Goal: Check status

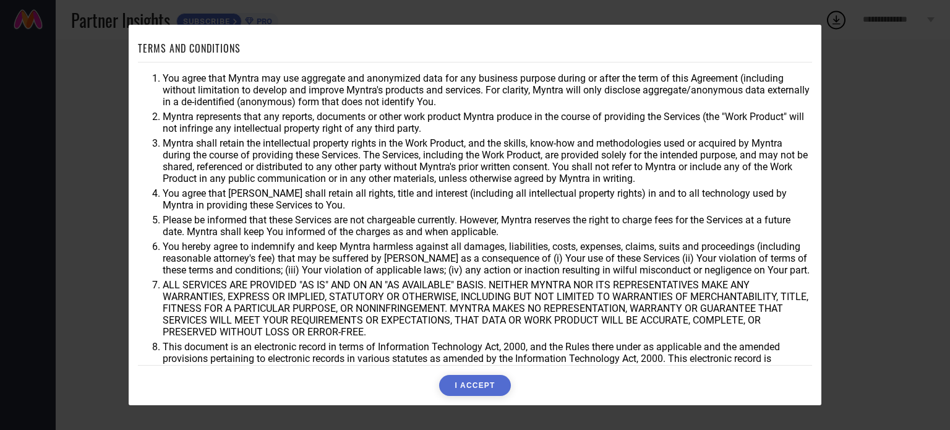
click at [475, 381] on button "I ACCEPT" at bounding box center [474, 385] width 71 height 21
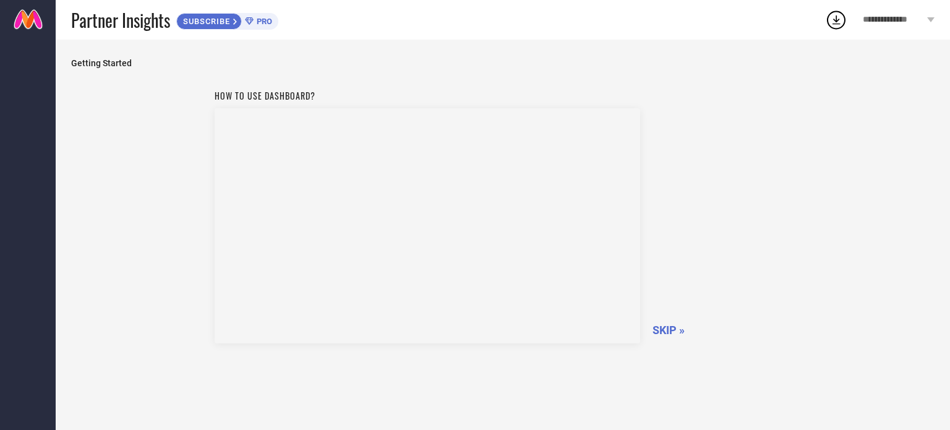
click at [671, 334] on span "SKIP »" at bounding box center [668, 329] width 32 height 13
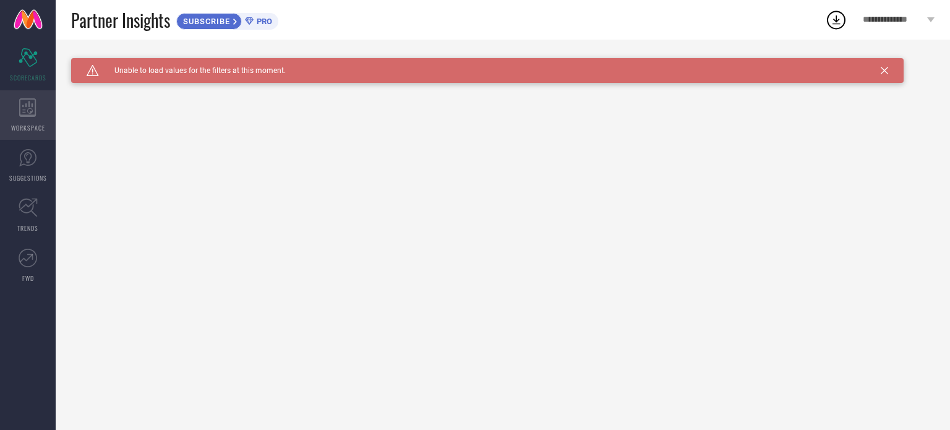
click at [20, 107] on icon at bounding box center [27, 107] width 17 height 19
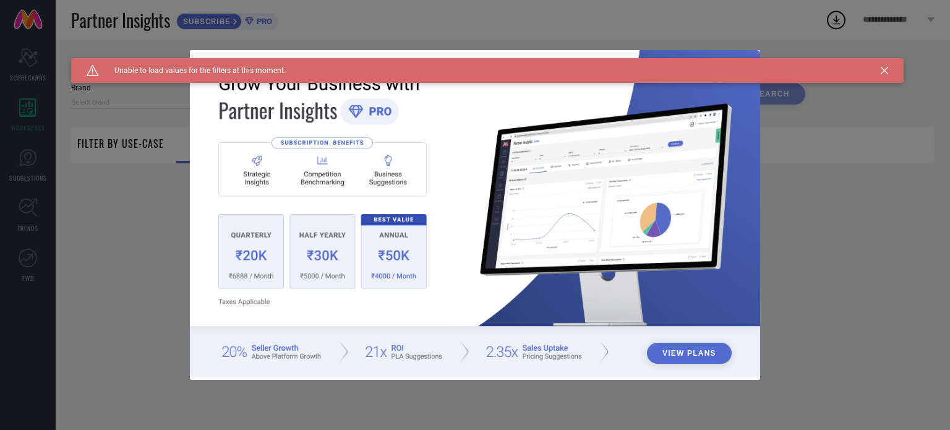
type input "1 STOP FASHION"
type input "All"
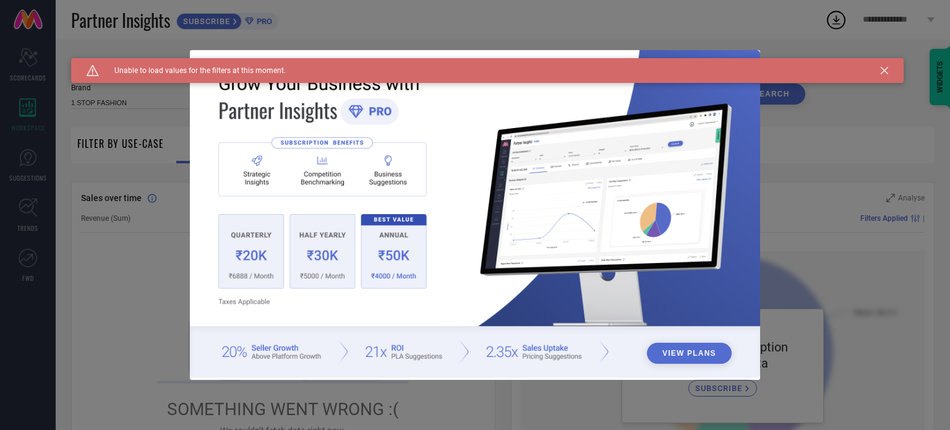
click at [884, 68] on icon at bounding box center [883, 70] width 7 height 7
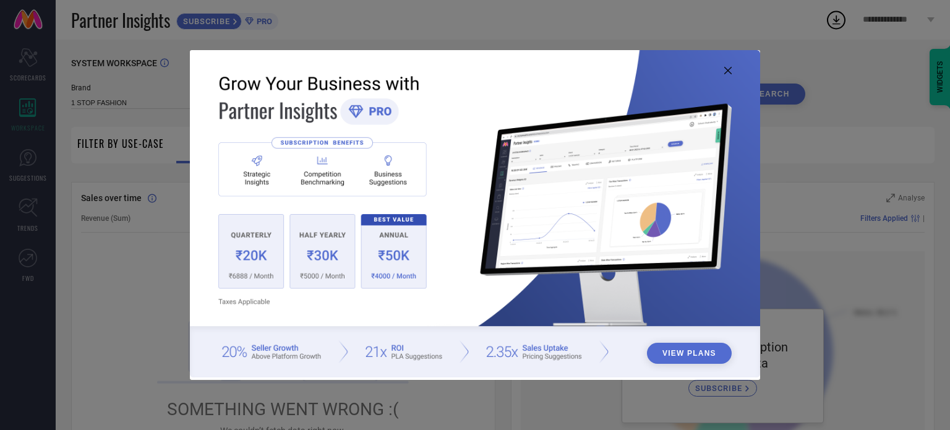
click at [726, 70] on icon at bounding box center [727, 70] width 7 height 7
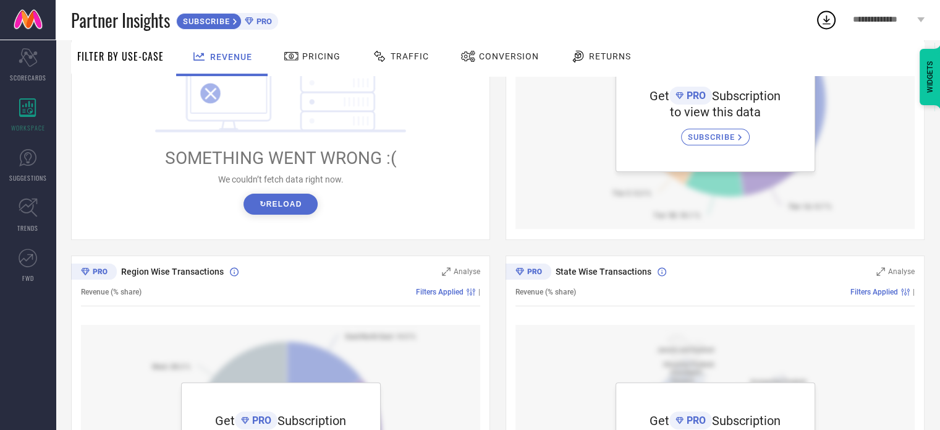
scroll to position [247, 0]
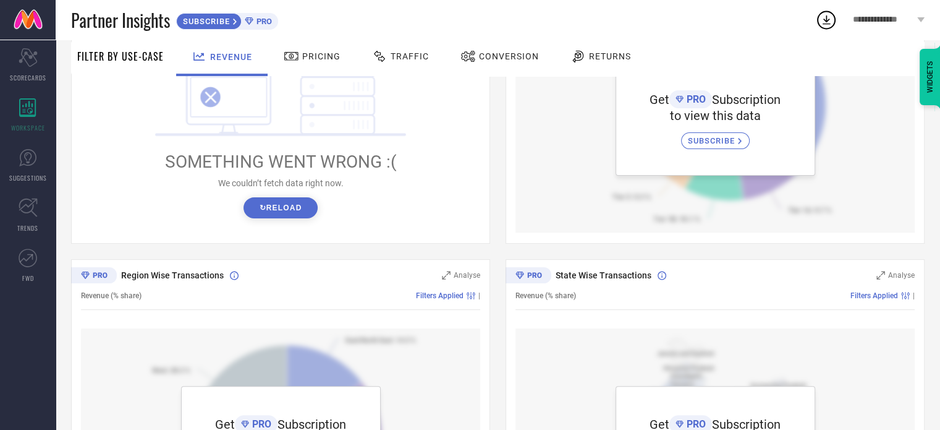
click at [267, 208] on button "↻ Reload" at bounding box center [281, 207] width 74 height 21
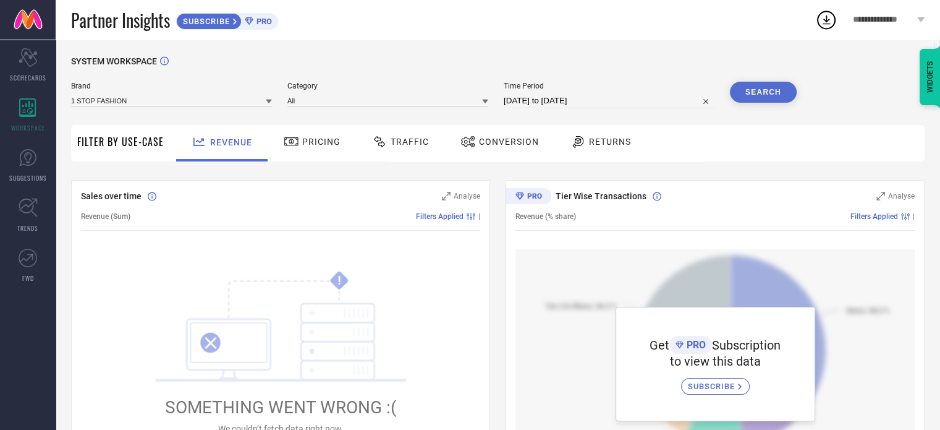
scroll to position [0, 0]
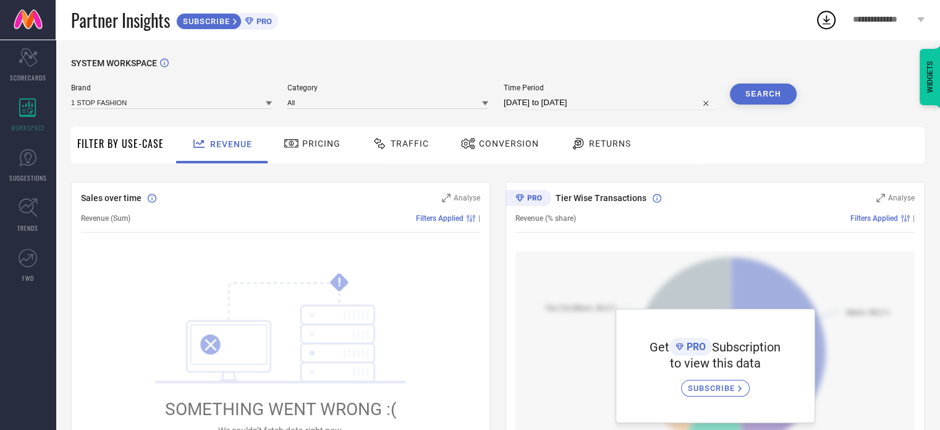
click at [304, 142] on span "Pricing" at bounding box center [321, 144] width 38 height 10
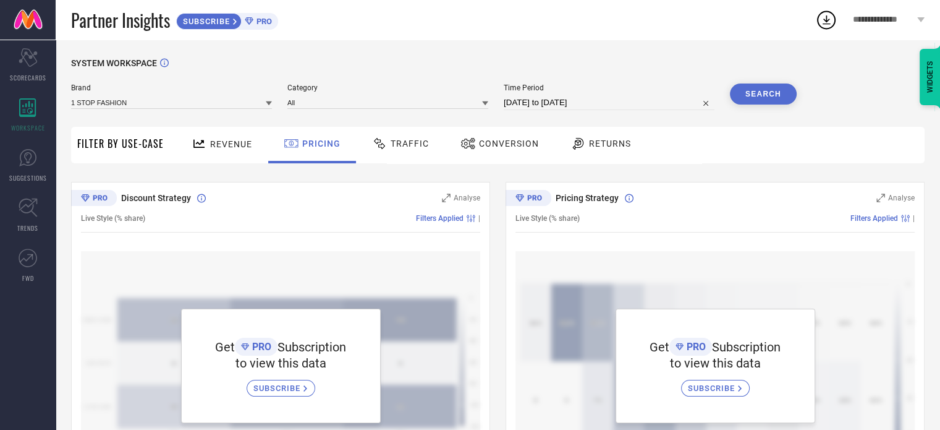
click at [422, 142] on span "Traffic" at bounding box center [410, 144] width 38 height 10
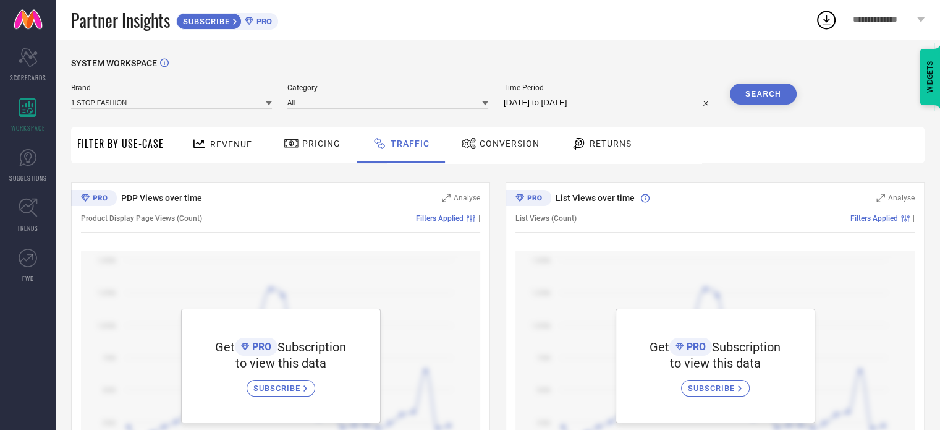
click at [263, 23] on span "PRO" at bounding box center [263, 21] width 19 height 9
